Goal: Register for event/course

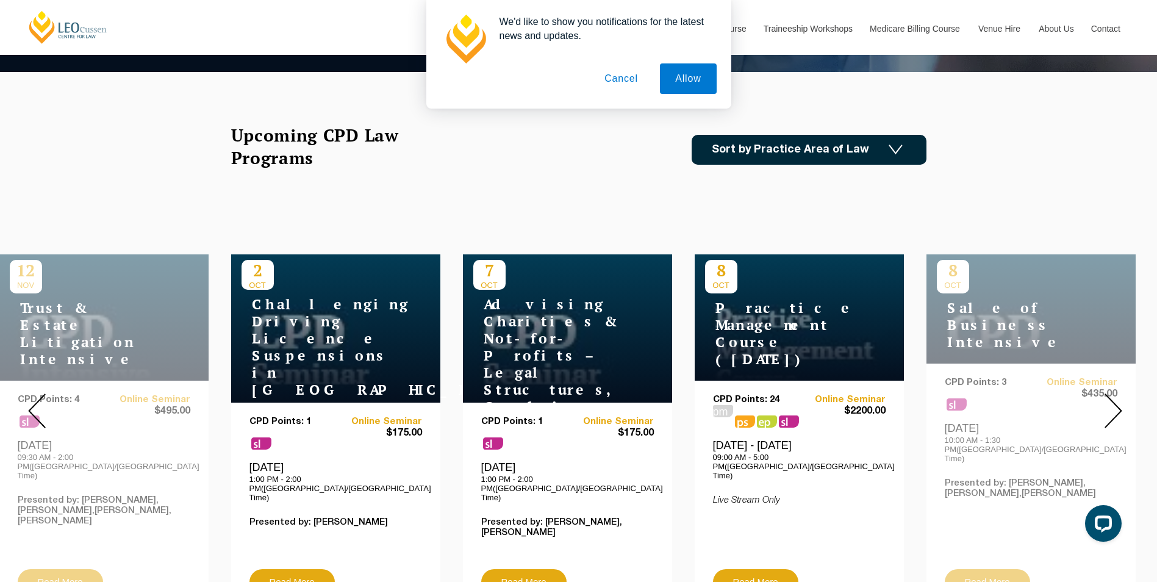
scroll to position [366, 0]
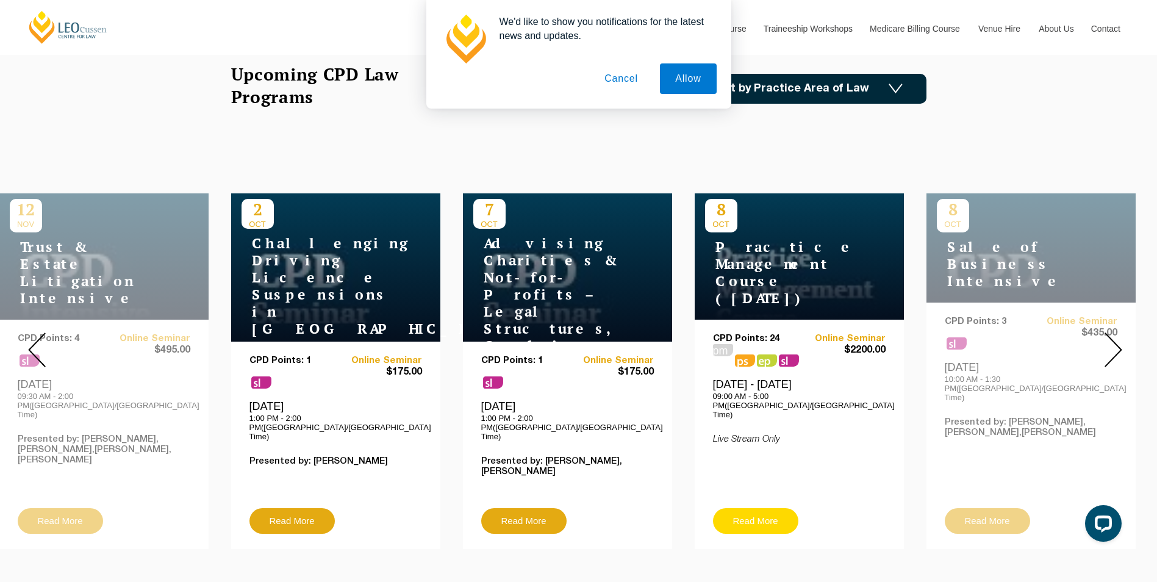
click at [766, 509] on link "Read More" at bounding box center [755, 521] width 85 height 26
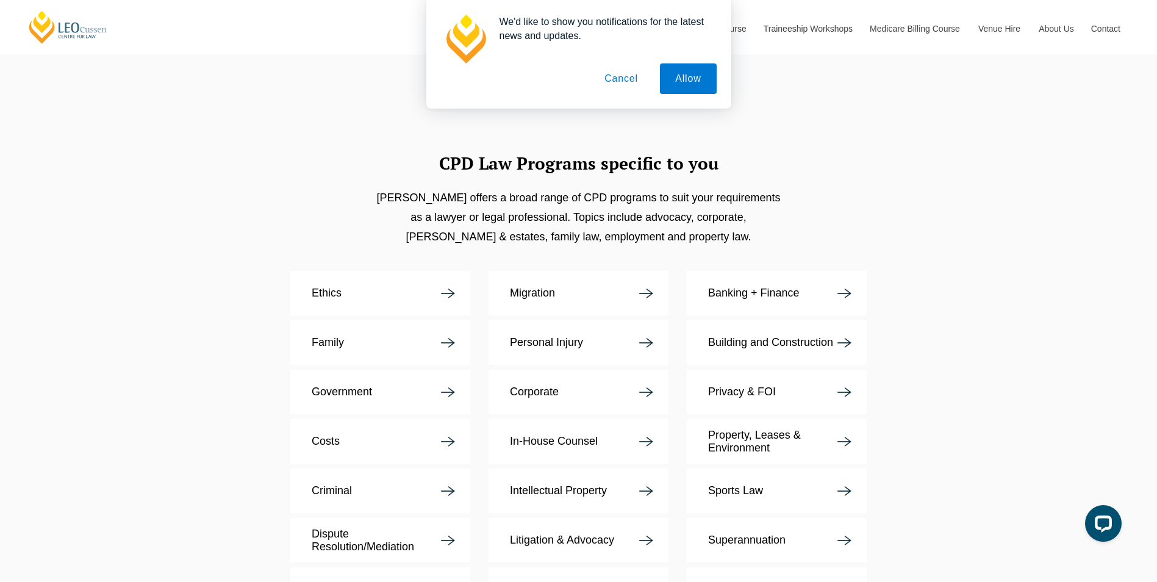
scroll to position [2256, 0]
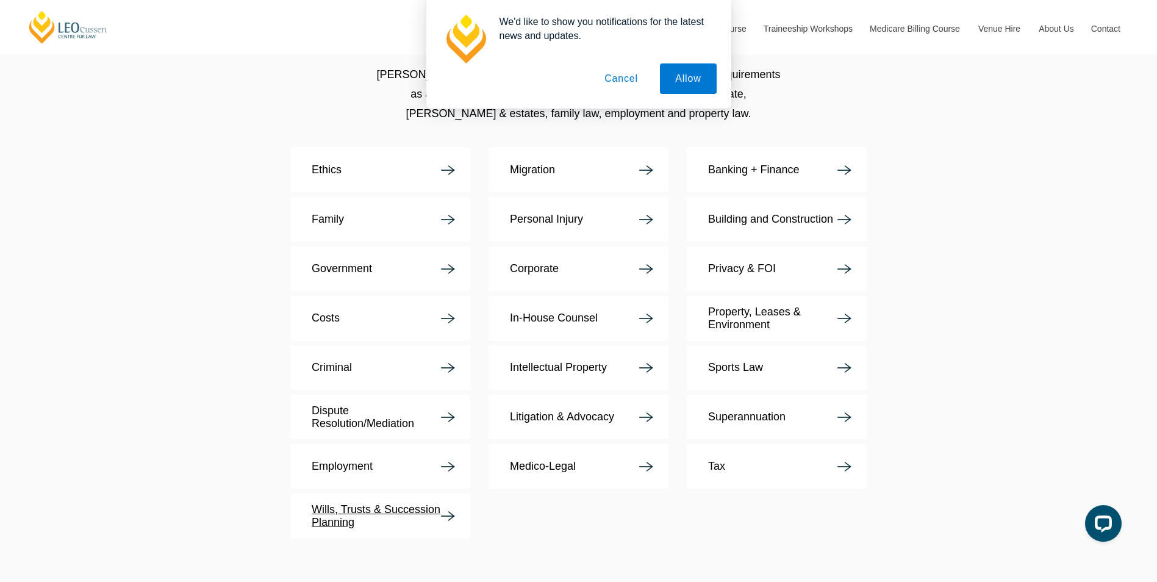
click at [431, 503] on p "Wills, Trusts & Succession Planning" at bounding box center [376, 516] width 129 height 26
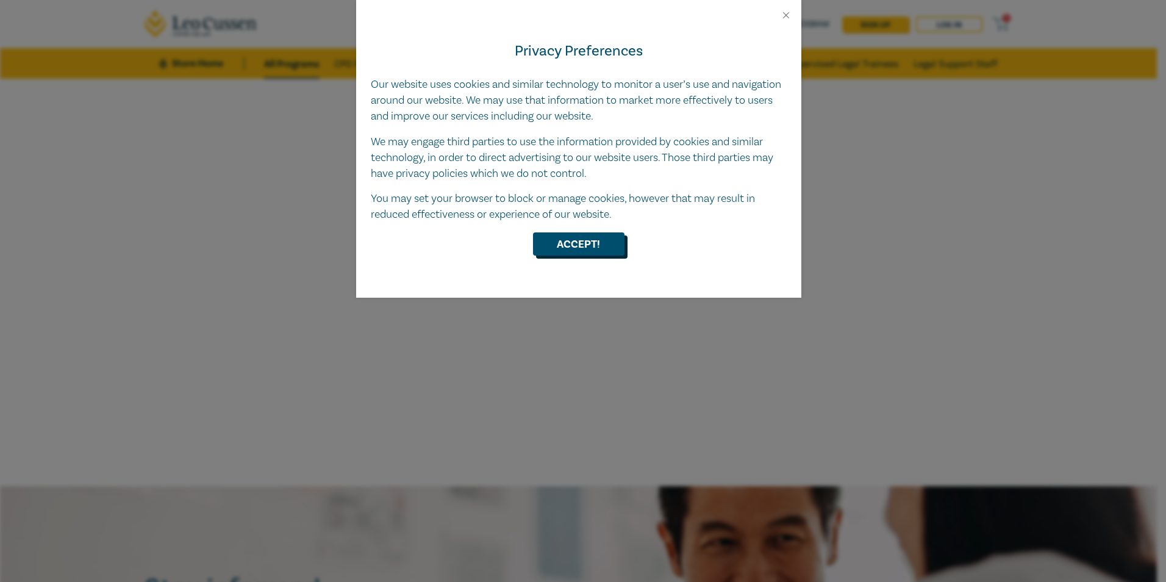
click at [584, 243] on button "Accept!" at bounding box center [578, 243] width 91 height 23
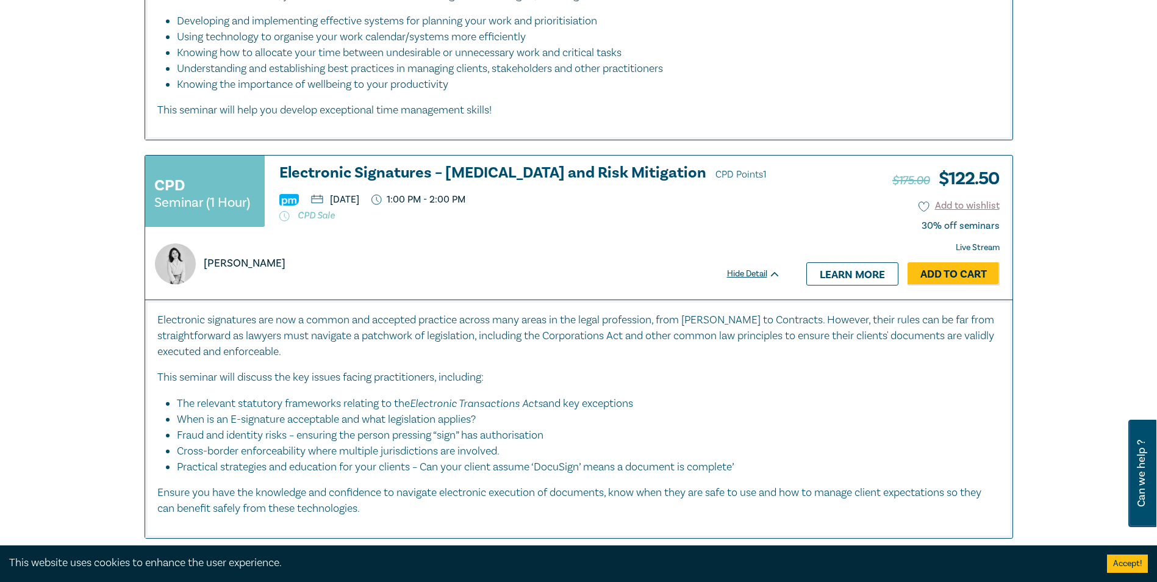
scroll to position [5122, 0]
